Goal: Complete application form

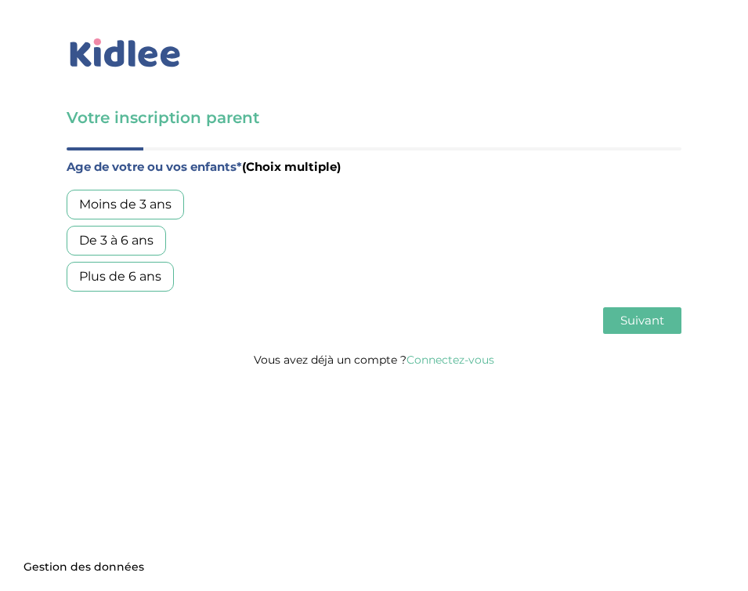
click at [146, 243] on div "De 3 à 6 ans" at bounding box center [116, 241] width 99 height 30
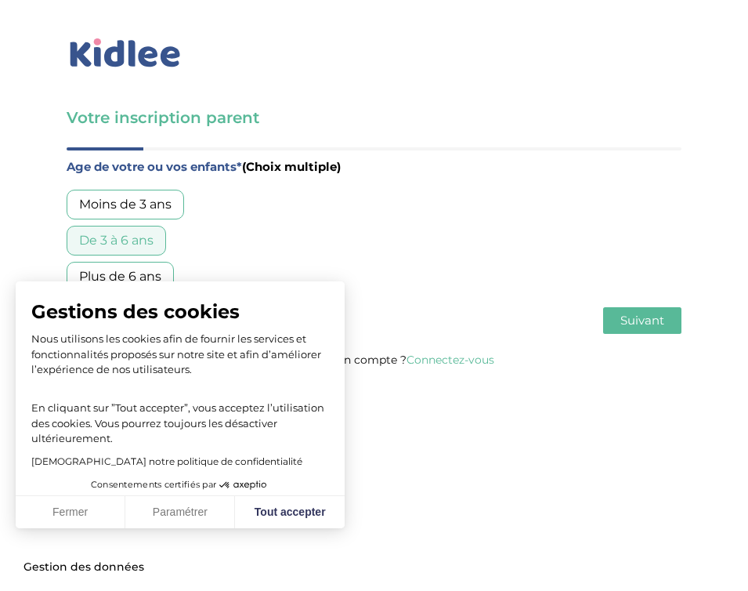
click at [636, 320] on span "Suivant" at bounding box center [642, 320] width 44 height 15
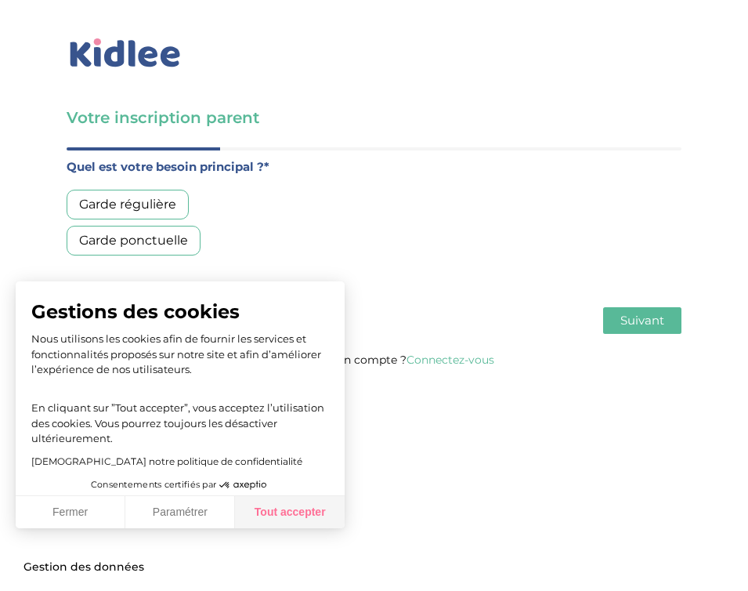
click at [301, 508] on button "Tout accepter" at bounding box center [290, 512] width 110 height 33
checkbox input "true"
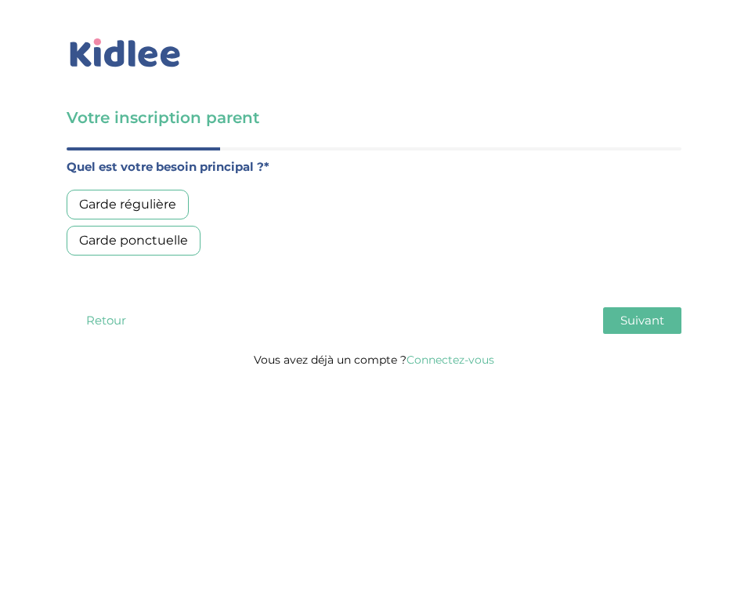
click at [178, 210] on div "Garde régulière" at bounding box center [128, 205] width 122 height 30
click at [625, 328] on button "Suivant" at bounding box center [642, 320] width 78 height 27
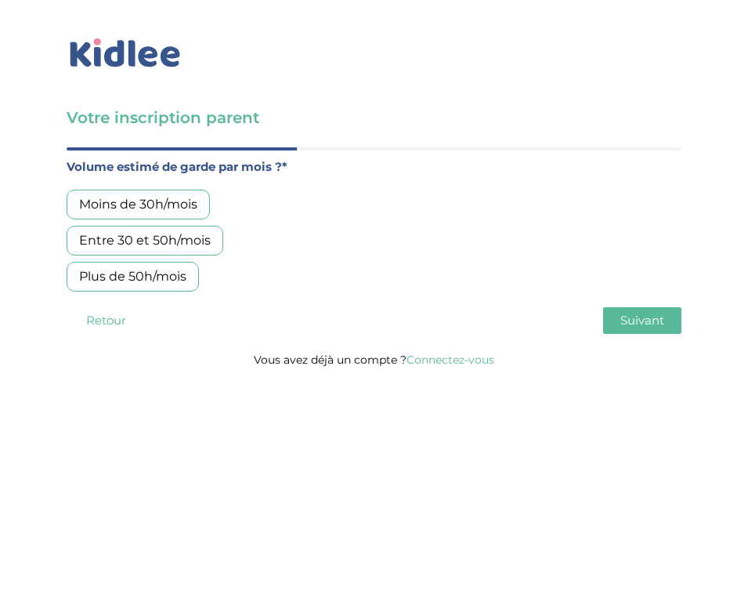
click at [174, 208] on div "Moins de 30h/mois" at bounding box center [138, 205] width 143 height 30
click at [629, 316] on span "Suivant" at bounding box center [642, 320] width 44 height 15
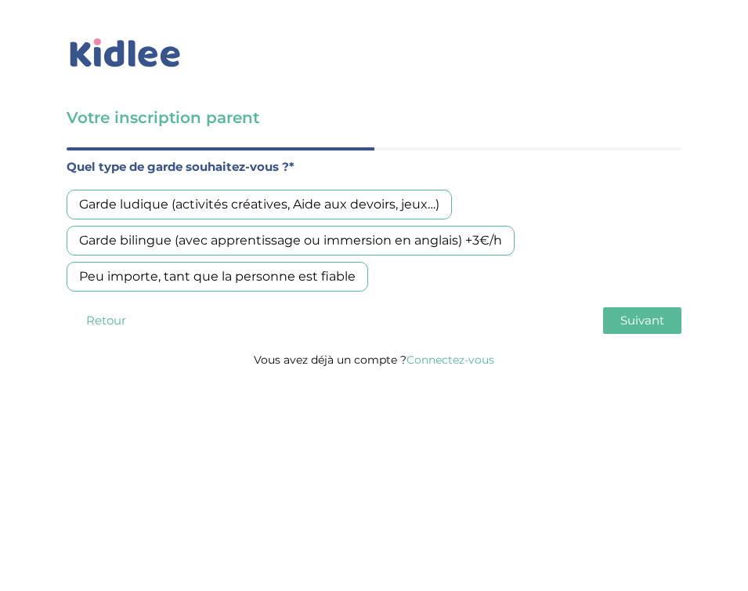
click at [347, 219] on div "Garde ludique (activités créatives, Aide aux devoirs, jeux…)" at bounding box center [259, 205] width 385 height 30
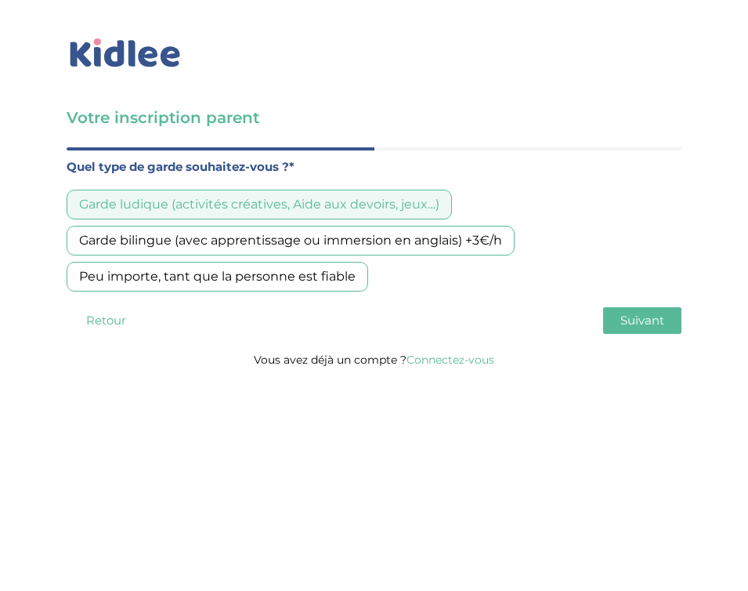
click at [635, 315] on span "Suivant" at bounding box center [642, 320] width 44 height 15
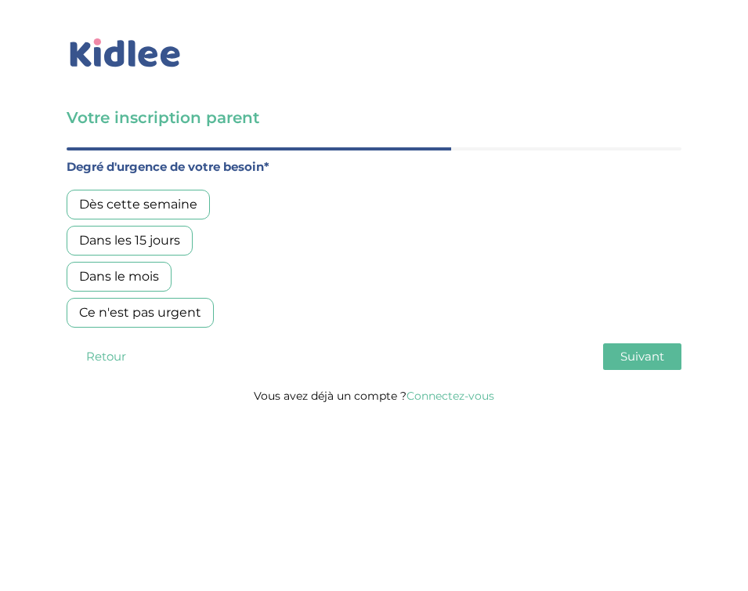
click at [135, 248] on div "Dans les 15 jours" at bounding box center [130, 241] width 126 height 30
click at [623, 359] on span "Suivant" at bounding box center [642, 356] width 44 height 15
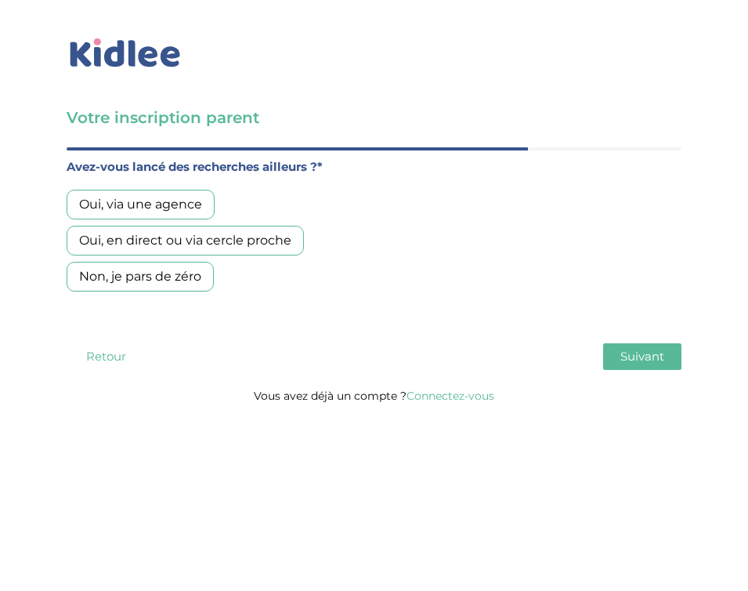
click at [150, 284] on div "Non, je pars de zéro" at bounding box center [140, 277] width 147 height 30
click at [631, 356] on span "Suivant" at bounding box center [642, 356] width 44 height 15
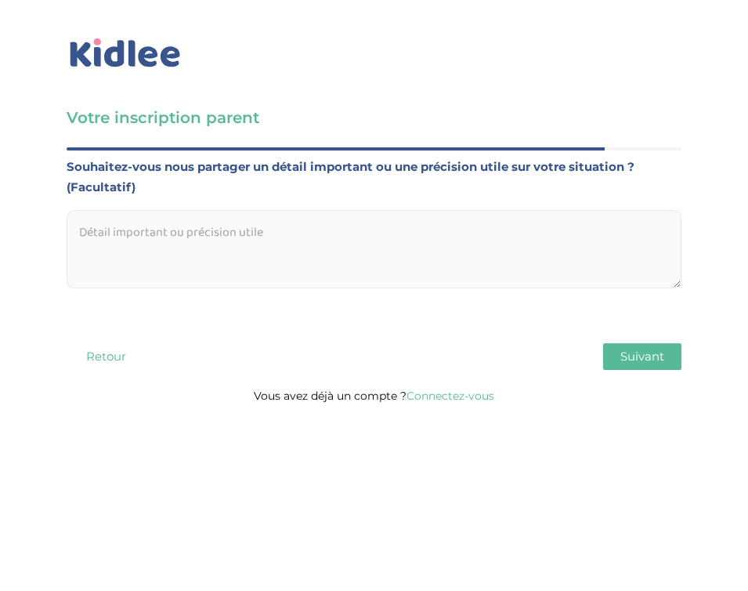
click at [650, 368] on button "Suivant" at bounding box center [642, 356] width 78 height 27
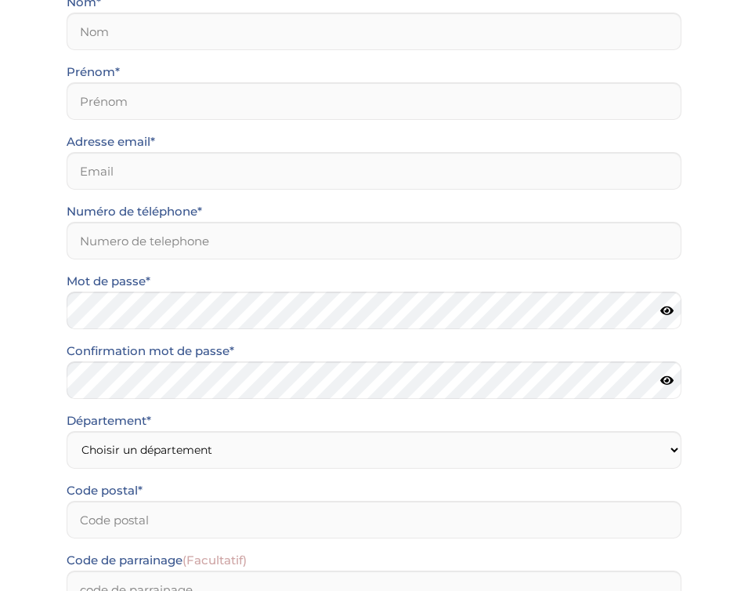
scroll to position [350, 0]
